Goal: Transaction & Acquisition: Purchase product/service

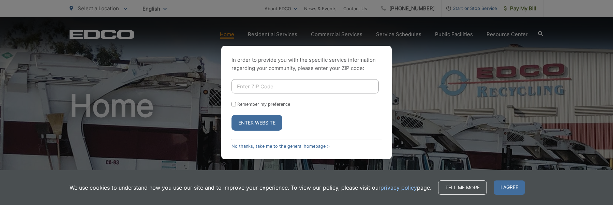
click at [289, 85] on input "Enter ZIP Code" at bounding box center [305, 86] width 147 height 14
type input "92029"
click at [281, 105] on label "Remember my preference" at bounding box center [263, 104] width 53 height 5
click at [236, 105] on input "Remember my preference" at bounding box center [234, 104] width 4 height 4
checkbox input "true"
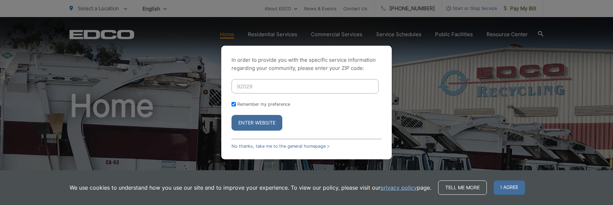
click at [272, 119] on button "Enter Website" at bounding box center [257, 123] width 51 height 16
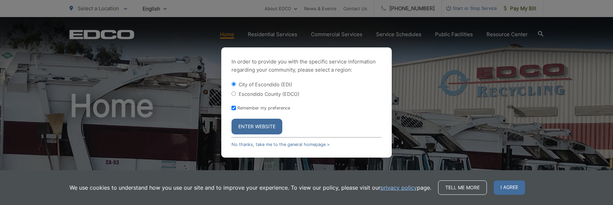
click at [282, 95] on label "Escondido County (EDCO)" at bounding box center [269, 94] width 61 height 6
click at [236, 95] on input "Escondido County (EDCO)" at bounding box center [234, 93] width 4 height 4
radio input "true"
click at [271, 123] on button "Enter Website" at bounding box center [257, 127] width 51 height 16
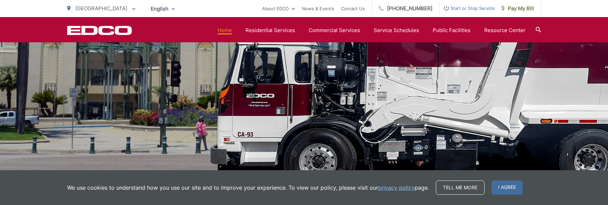
scroll to position [118, 0]
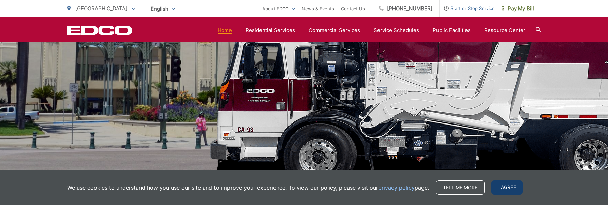
click at [500, 189] on span "I agree" at bounding box center [506, 187] width 31 height 14
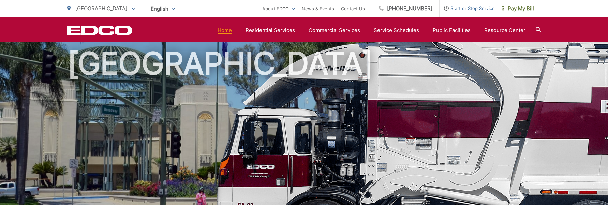
scroll to position [0, 0]
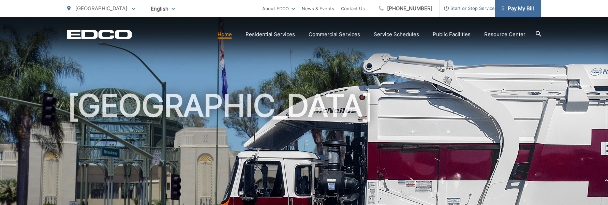
click at [524, 9] on span "Pay My Bill" at bounding box center [518, 8] width 32 height 8
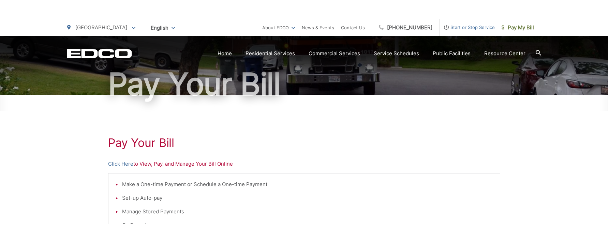
scroll to position [61, 0]
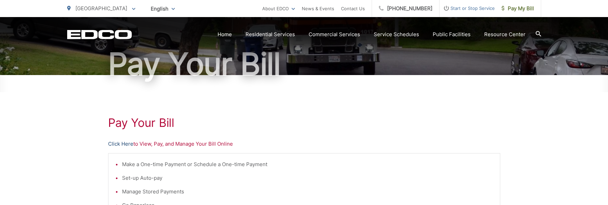
click at [129, 145] on link "Click Here" at bounding box center [120, 144] width 25 height 8
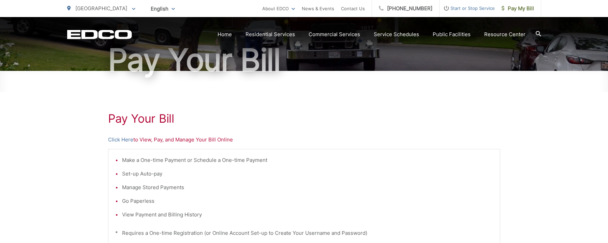
scroll to position [206, 0]
